Goal: Contribute content: Contribute content

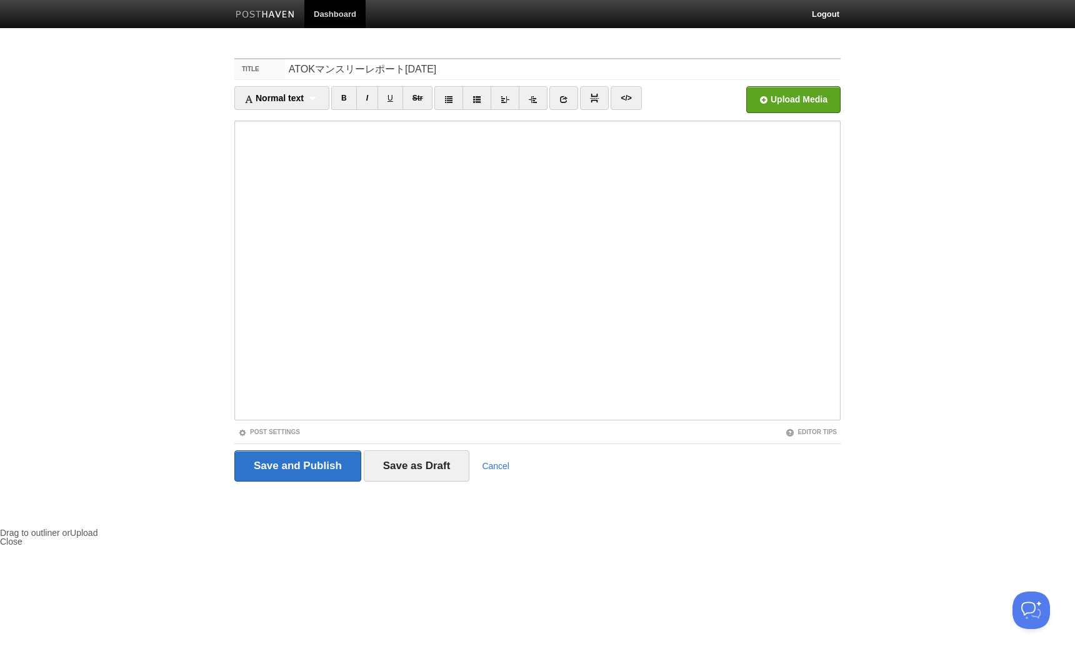
type input "ATOKマンスリーレポート[DATE]"
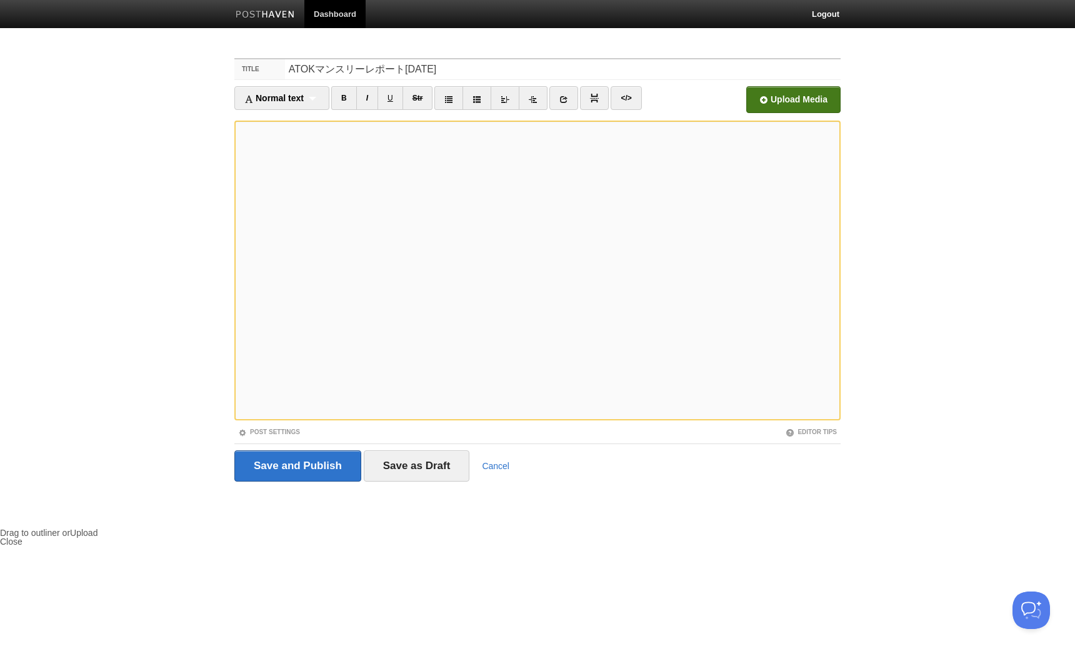
click at [810, 90] on input "file" at bounding box center [416, 103] width 946 height 64
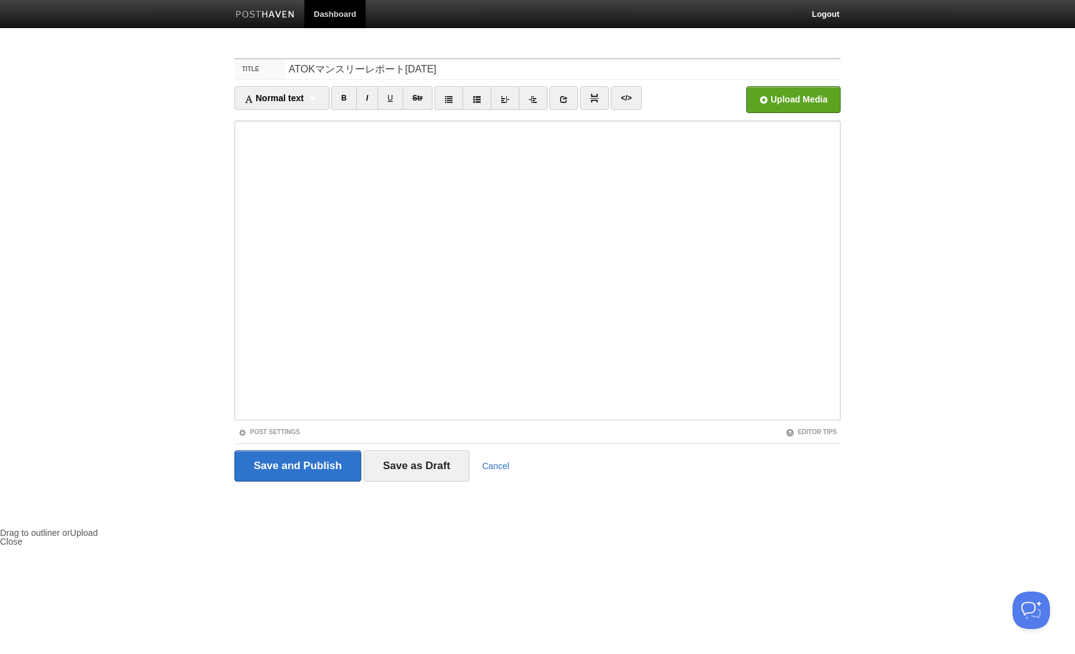
click at [298, 428] on div "Post Settings" at bounding box center [385, 432] width 303 height 11
click at [297, 429] on link "Post Settings" at bounding box center [269, 432] width 62 height 7
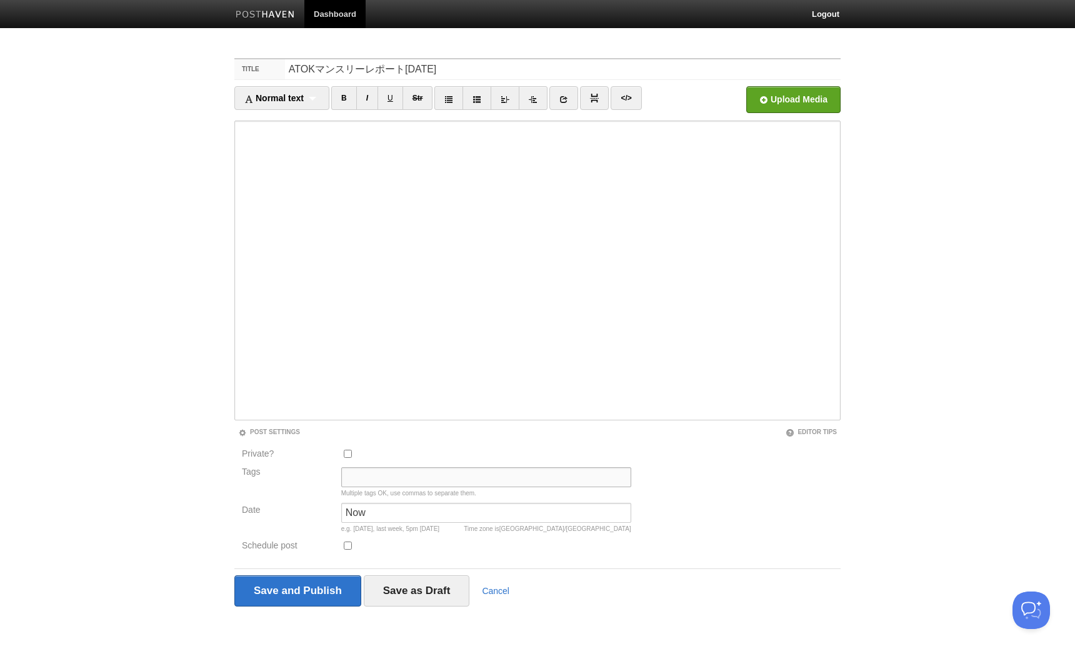
click at [346, 472] on input "Tags" at bounding box center [486, 478] width 290 height 20
type input "あ"
type input "atok"
click at [294, 596] on input "Save and Publish" at bounding box center [297, 591] width 127 height 31
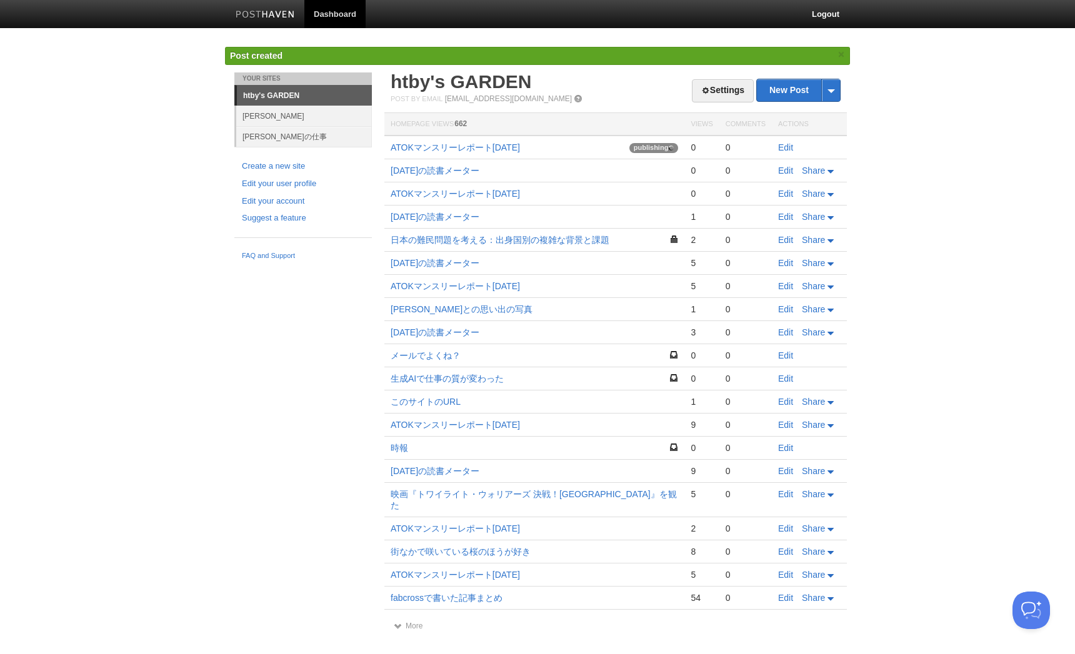
click at [199, 104] on body "Dashboard Logout Post created × Your Sites htby's GARDEN [PERSON_NAME] [PERSON_…" at bounding box center [537, 336] width 1075 height 673
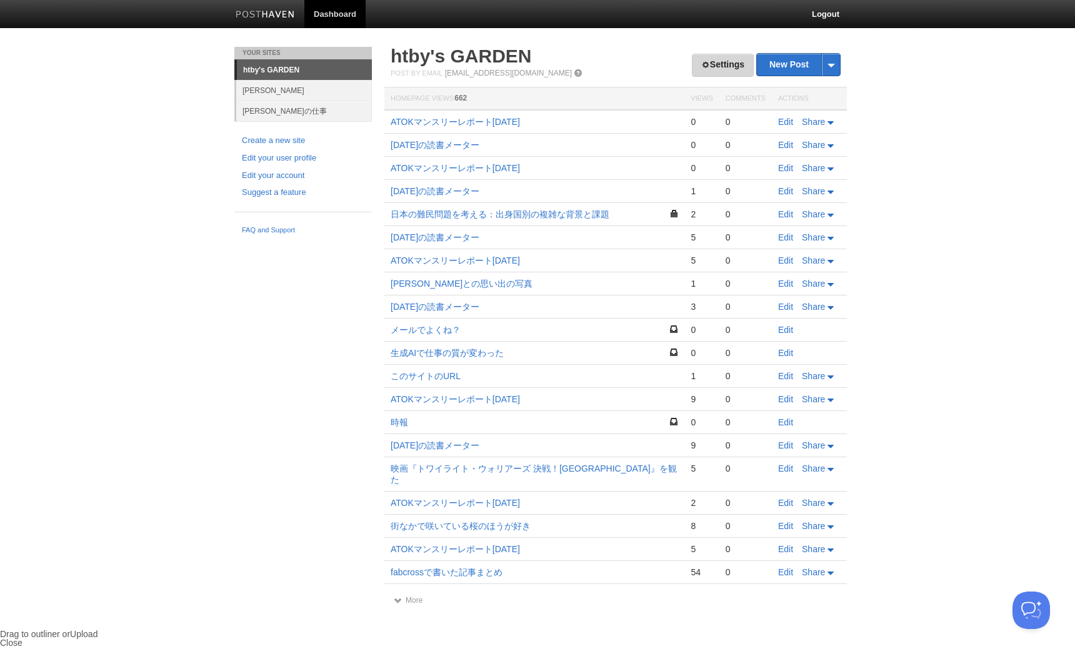
click at [724, 69] on link "Settings" at bounding box center [723, 65] width 62 height 23
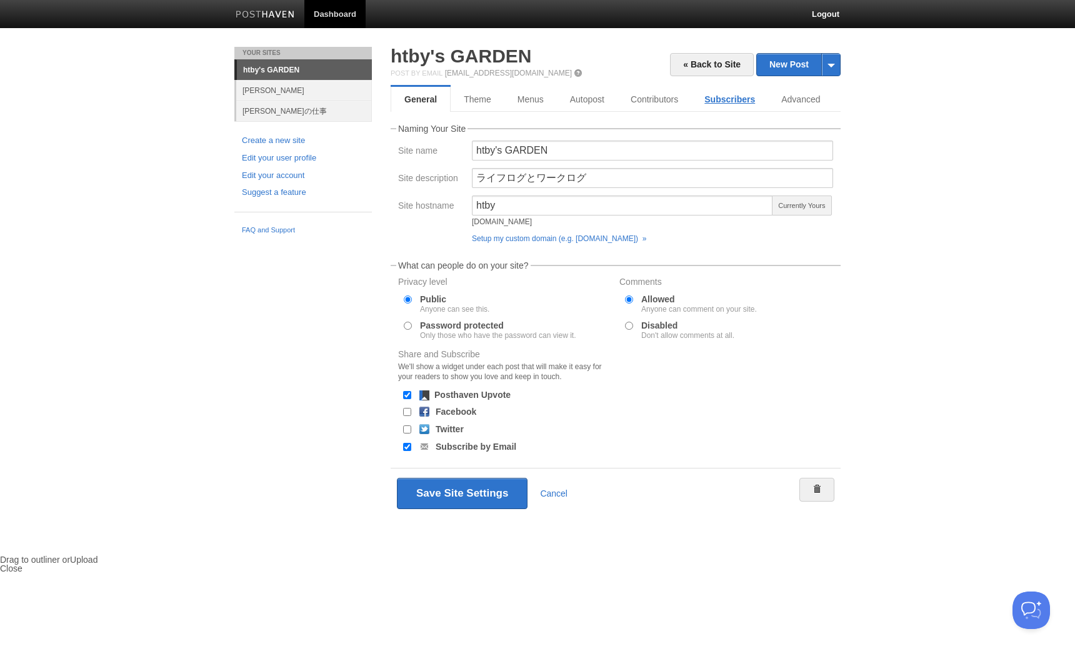
click at [741, 100] on link "Subscribers" at bounding box center [729, 99] width 77 height 25
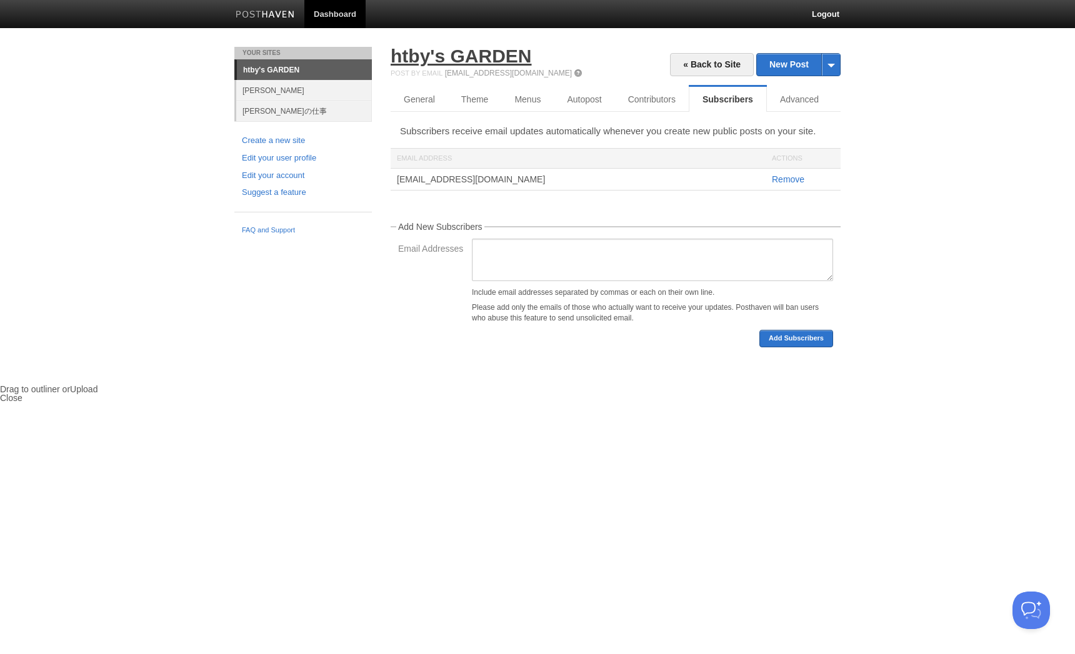
click at [437, 61] on link "htby's GARDEN" at bounding box center [461, 56] width 141 height 21
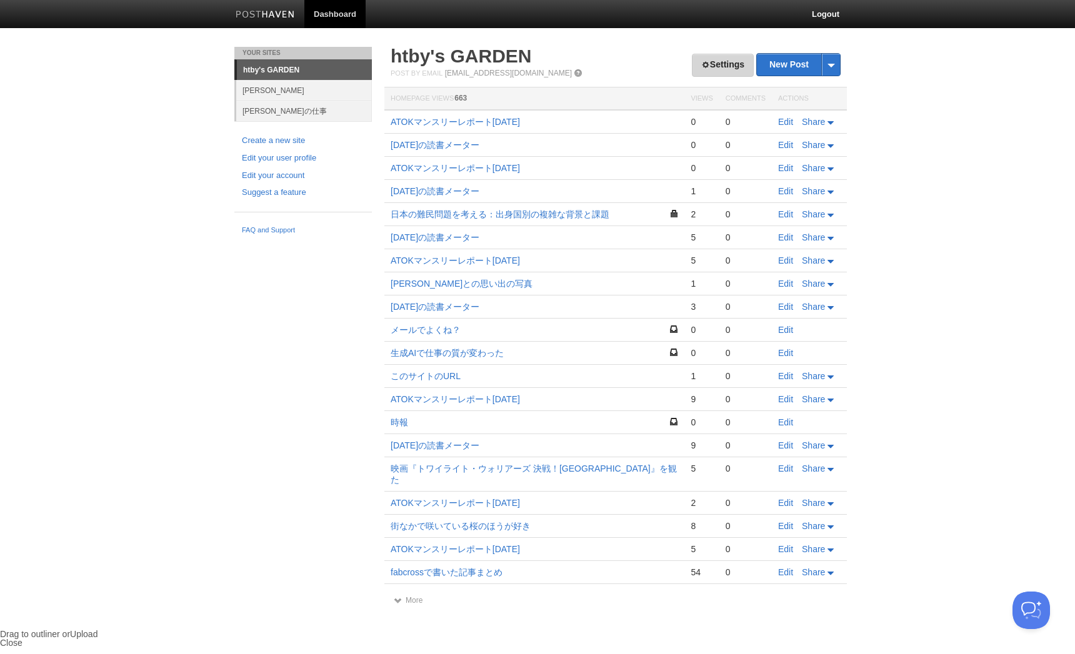
click at [703, 68] on span at bounding box center [705, 65] width 9 height 9
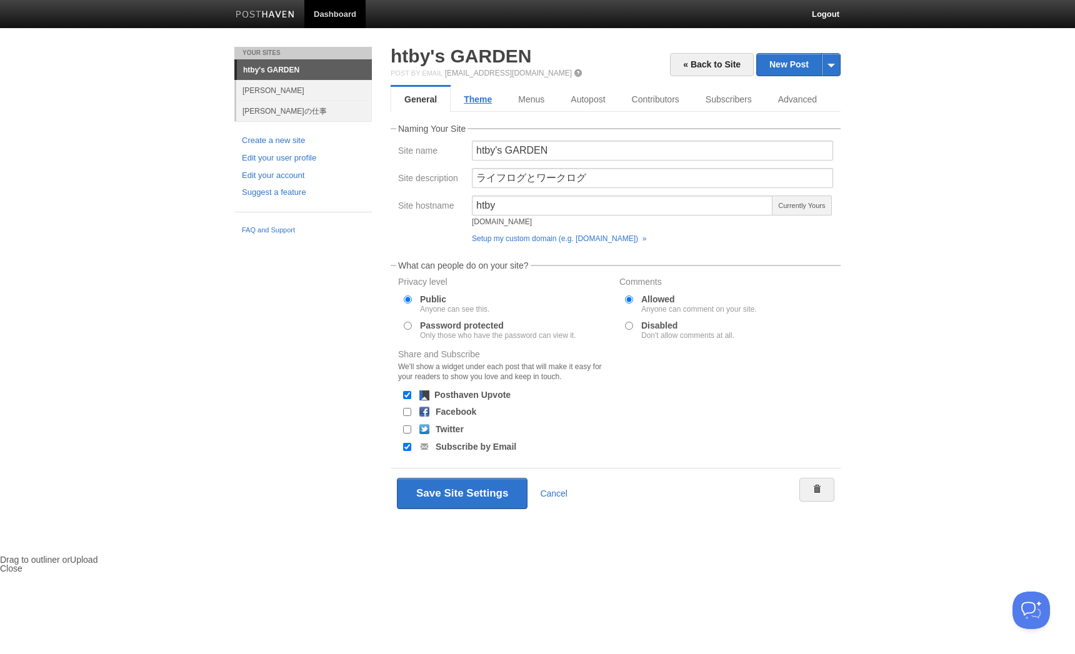
click at [477, 98] on link "Theme" at bounding box center [478, 99] width 54 height 25
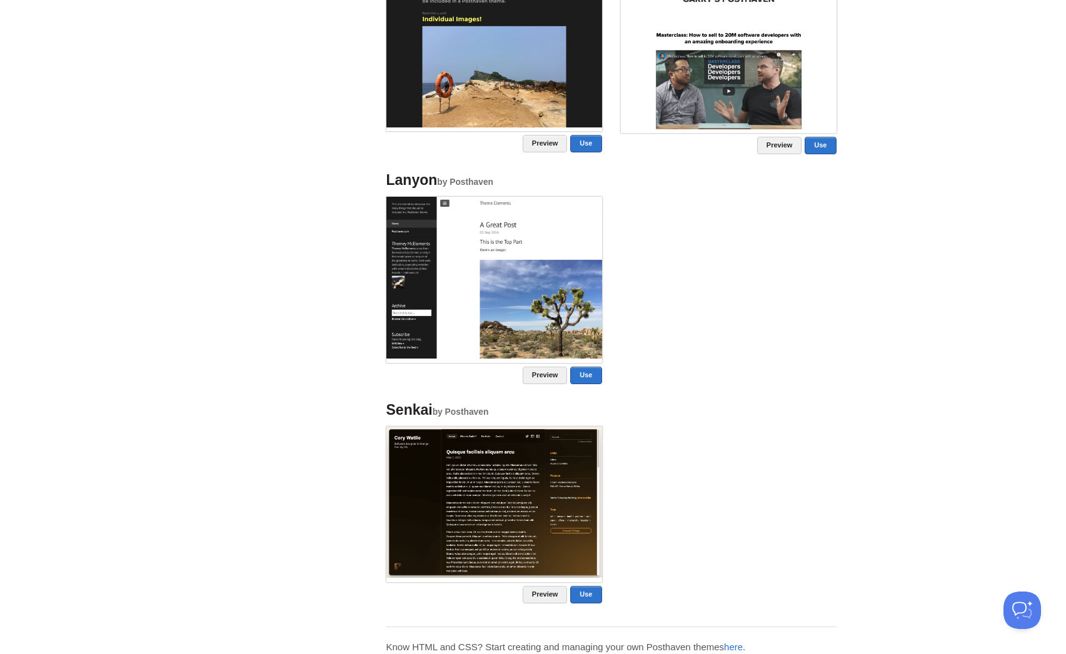
scroll to position [959, 0]
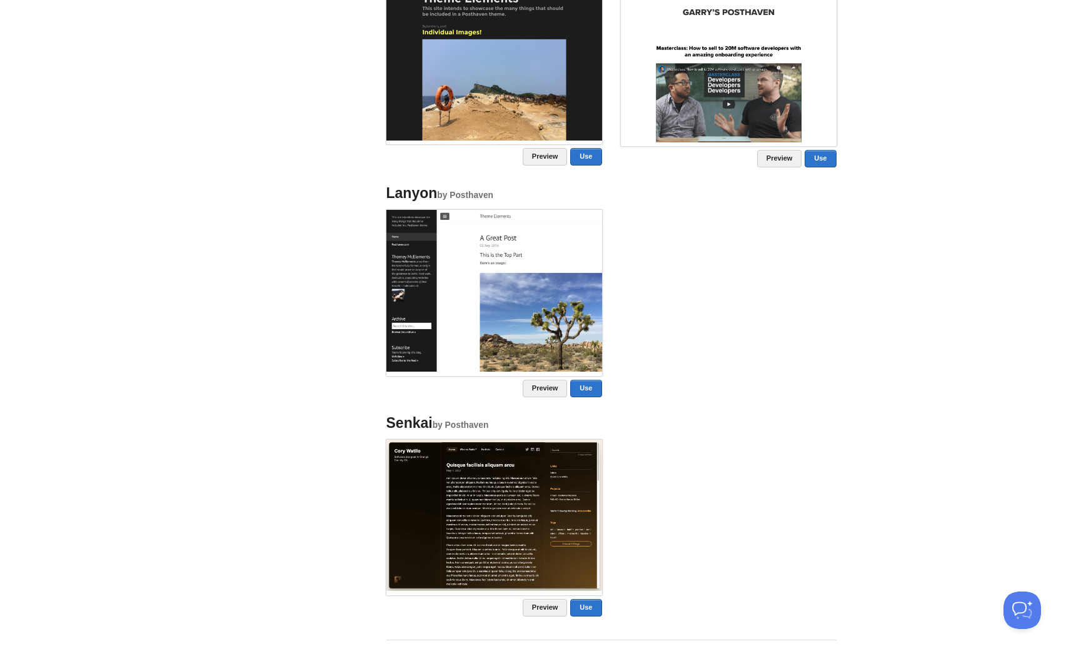
click at [492, 103] on img at bounding box center [494, 60] width 216 height 162
click at [588, 156] on link "Use" at bounding box center [585, 157] width 31 height 18
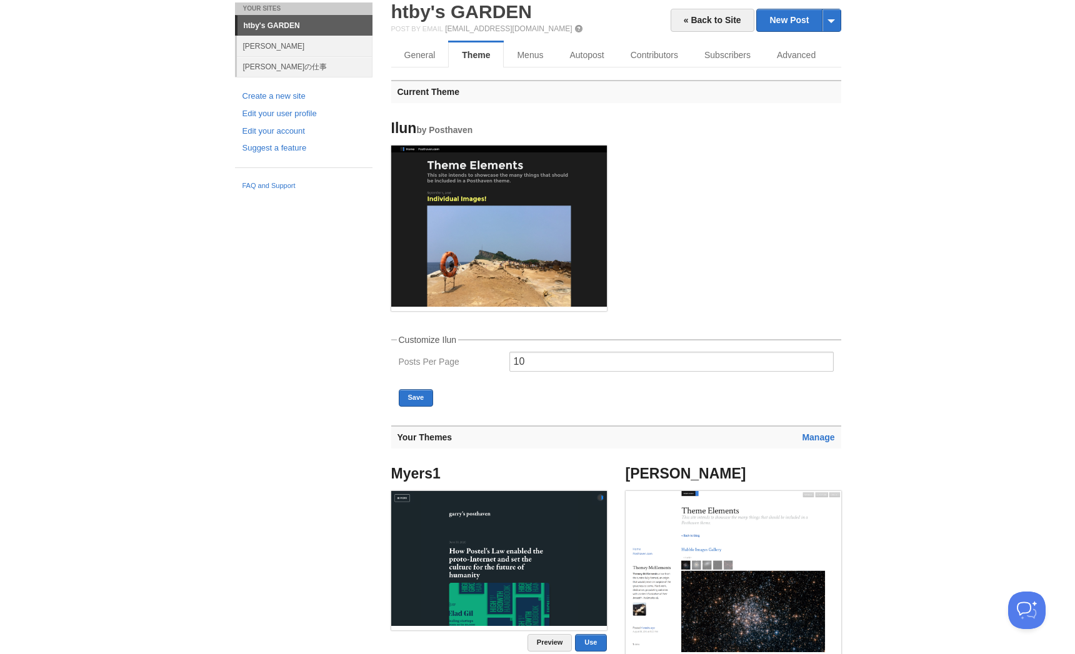
scroll to position [0, 0]
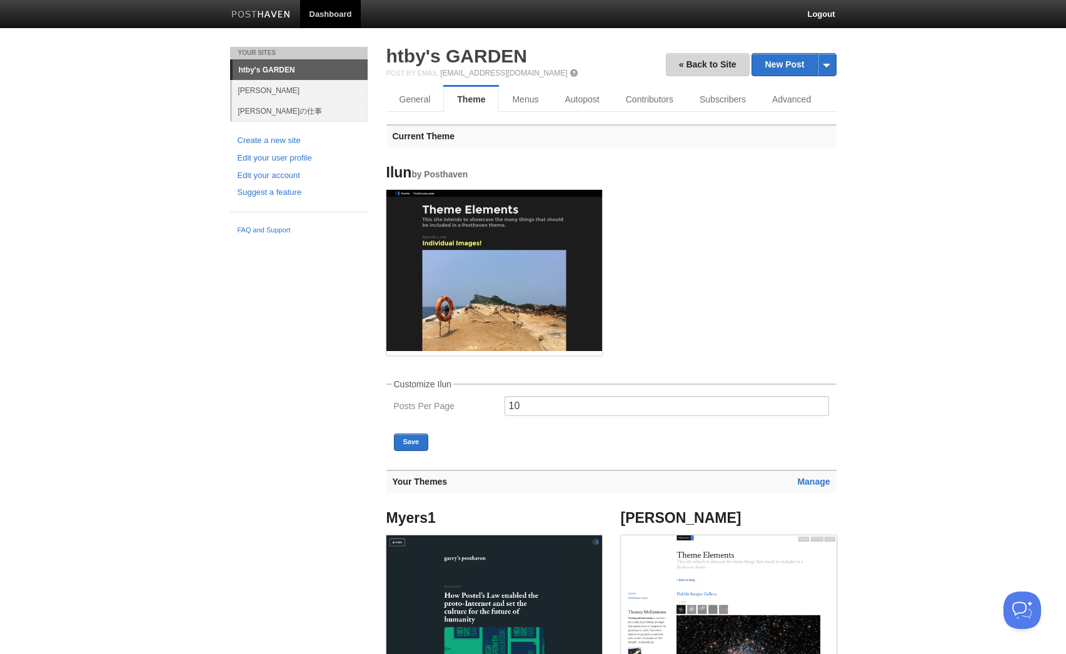
click at [689, 63] on link "« Back to Site" at bounding box center [708, 64] width 84 height 23
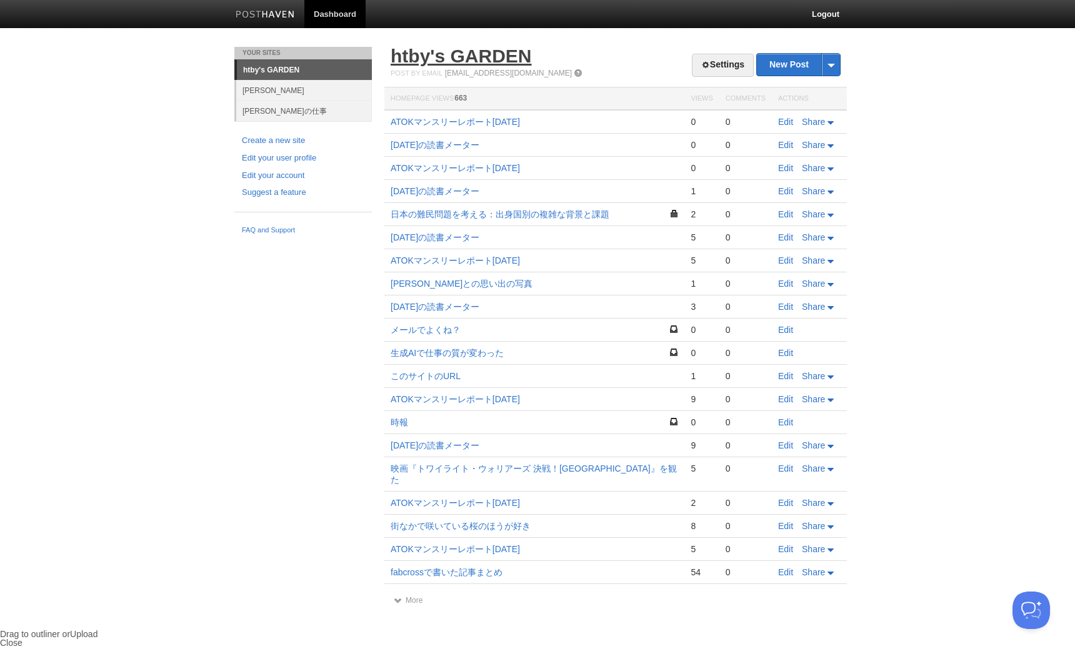
click at [402, 51] on link "htby's GARDEN" at bounding box center [461, 56] width 141 height 21
